Goal: Task Accomplishment & Management: Use online tool/utility

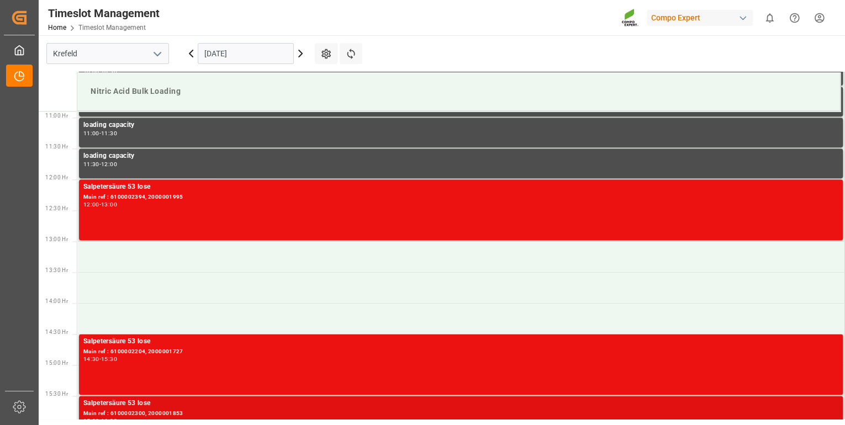
scroll to position [647, 0]
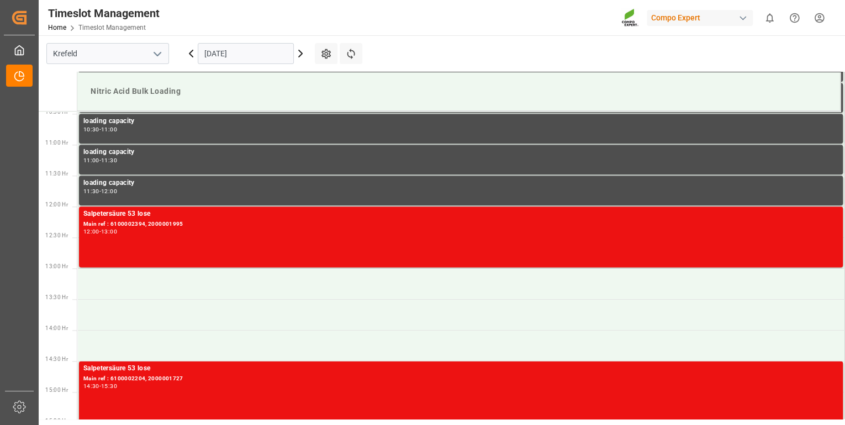
click at [303, 55] on icon at bounding box center [300, 53] width 13 height 13
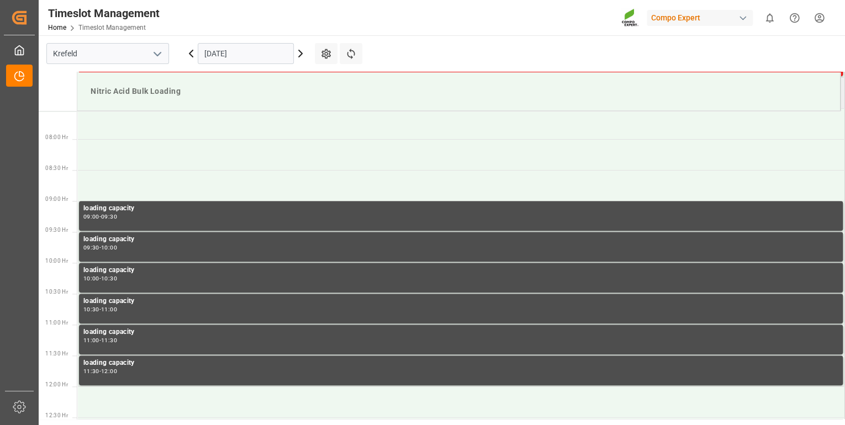
scroll to position [514, 0]
